Goal: Information Seeking & Learning: Find specific fact

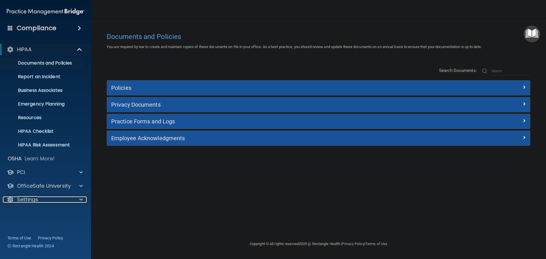
click at [62, 199] on div "Settings" at bounding box center [38, 199] width 70 height 7
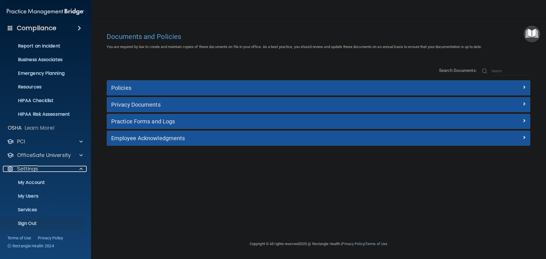
scroll to position [32, 0]
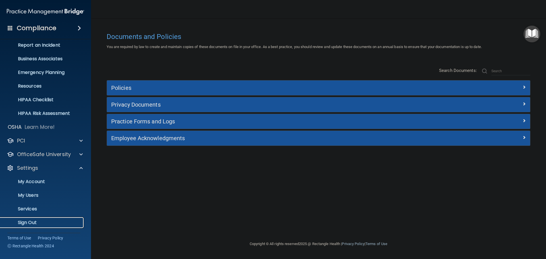
click at [38, 221] on p "Sign Out" at bounding box center [43, 223] width 78 height 6
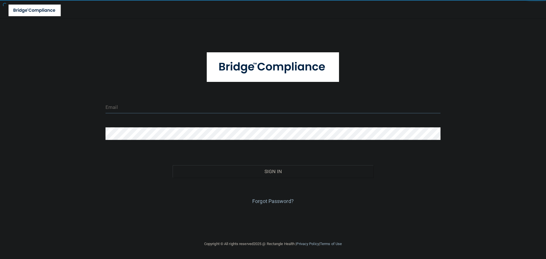
type input "cfletcher@rectanglehealth.com"
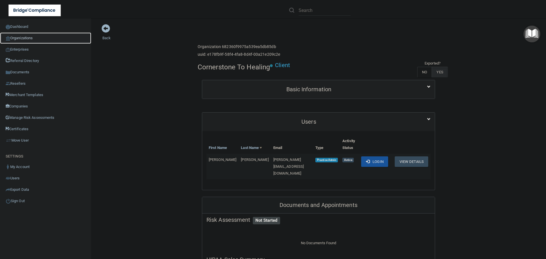
click at [30, 36] on link "Organizations" at bounding box center [45, 37] width 91 height 11
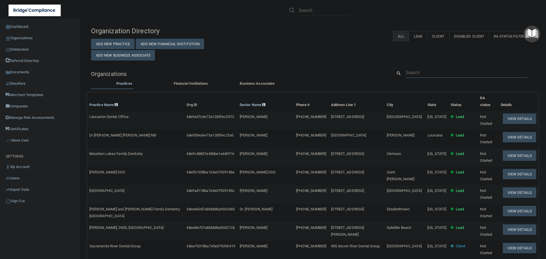
click at [418, 69] on input "text" at bounding box center [467, 72] width 122 height 11
paste input "[PERSON_NAME] [PERSON_NAME] DMD"
type input "[PERSON_NAME] [PERSON_NAME] DMD"
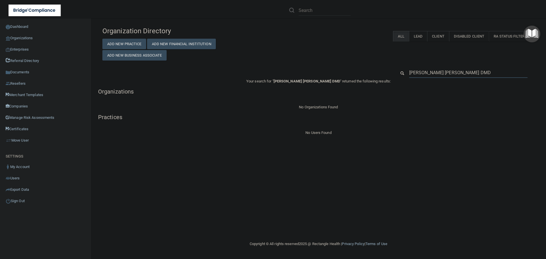
drag, startPoint x: 482, startPoint y: 73, endPoint x: 400, endPoint y: 65, distance: 82.3
click at [400, 65] on div "Organization Directory Add New Practice Add New Financial Institution Add New B…" at bounding box center [318, 80] width 433 height 112
paste input "562) 920-1726"
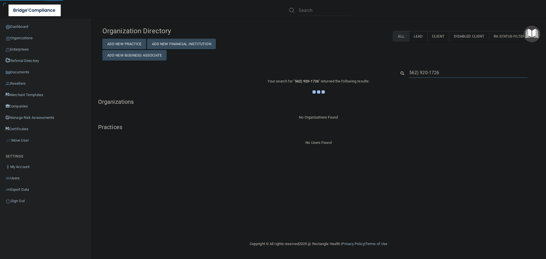
type input "562) 920-1726"
click at [332, 43] on div "Organization Directory Add New Practice Add New Financial Institution Add New B…" at bounding box center [318, 42] width 441 height 37
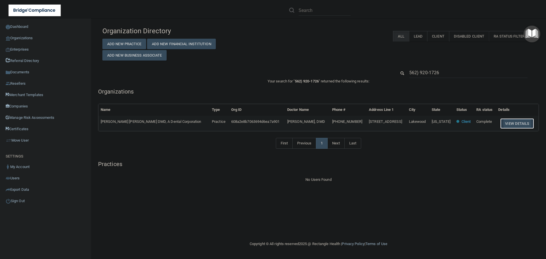
click at [509, 122] on button "View Details" at bounding box center [518, 123] width 34 height 11
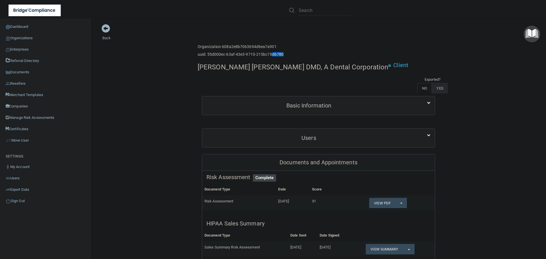
drag, startPoint x: 296, startPoint y: 54, endPoint x: 270, endPoint y: 55, distance: 25.3
click at [270, 55] on div "Enterprise » Organization 608a2e8b7063694d6ea7a901 uuid: 55d000ec-63af-43e3-971…" at bounding box center [319, 51] width 242 height 18
click at [283, 52] on div "Enterprise » Organization 608a2e8b7063694d6ea7a901 uuid: 55d000ec-63af-43e3-971…" at bounding box center [319, 51] width 242 height 18
drag, startPoint x: 279, startPoint y: 49, endPoint x: 266, endPoint y: 47, distance: 13.7
click at [266, 47] on h6 "Organization 608a2e8b7063694d6ea7a901" at bounding box center [241, 47] width 86 height 4
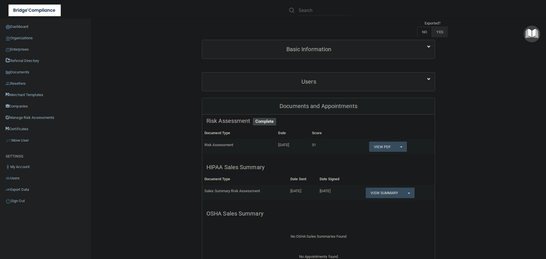
scroll to position [57, 0]
click at [383, 194] on link "View Summary" at bounding box center [384, 192] width 37 height 11
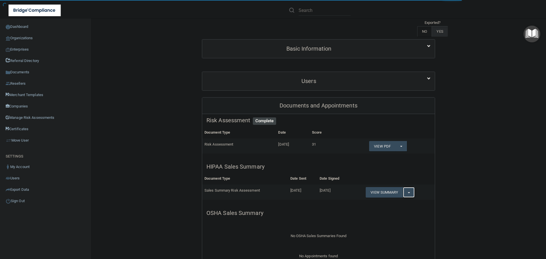
click at [408, 190] on button "Split button!" at bounding box center [409, 192] width 12 height 11
click at [393, 204] on link "Download as PDF" at bounding box center [389, 204] width 47 height 9
